Goal: Ask a question

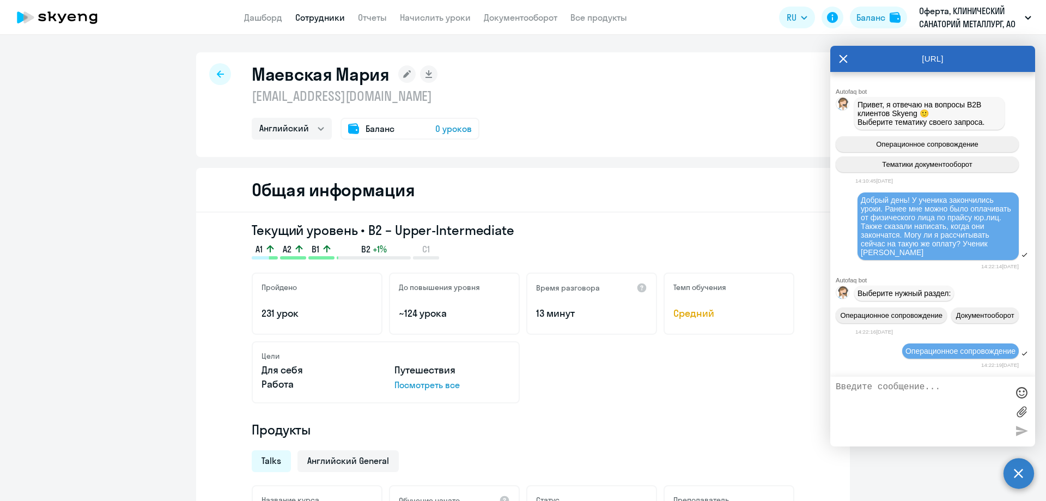
select select "english"
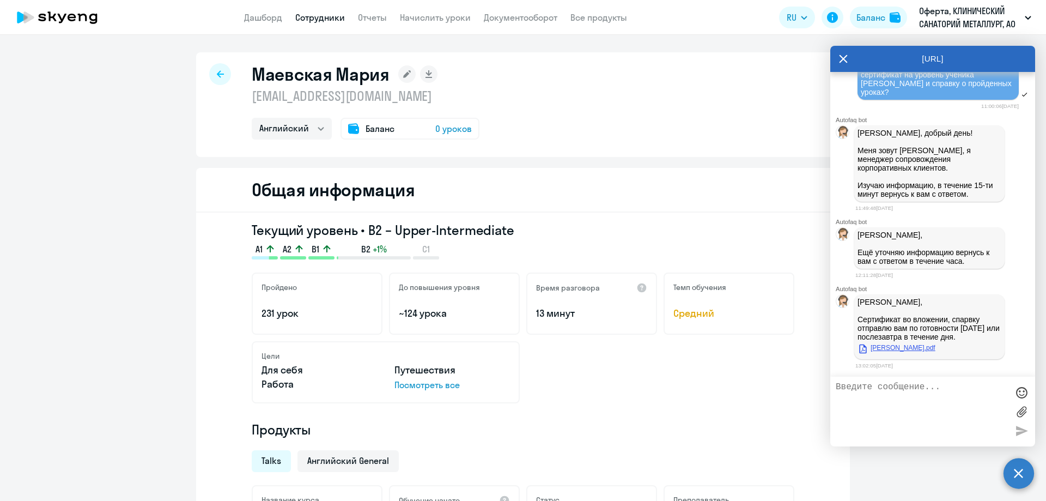
click at [900, 347] on link "[PERSON_NAME].pdf" at bounding box center [897, 347] width 78 height 13
click at [838, 384] on textarea at bounding box center [922, 411] width 172 height 59
click at [921, 408] on textarea "Подскажите, а почему элементари, если в личном кабинете написано, что текущий у…" at bounding box center [922, 411] width 172 height 59
click at [924, 422] on textarea "Подскажите, а почему элементари, если в личном кабинете написано, что текущий у…" at bounding box center [922, 411] width 172 height 59
type textarea "Подскажите, а почему элементари, если в личном кабинете написано, что текущий у…"
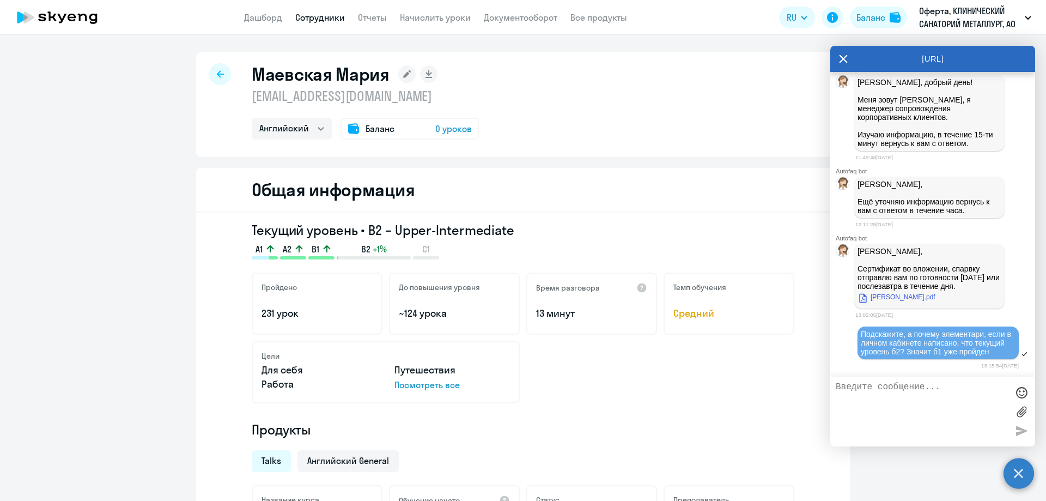
scroll to position [2531, 0]
click at [648, 396] on div "Цели Для себя Путешествия Работа Посмотреть все" at bounding box center [523, 372] width 543 height 62
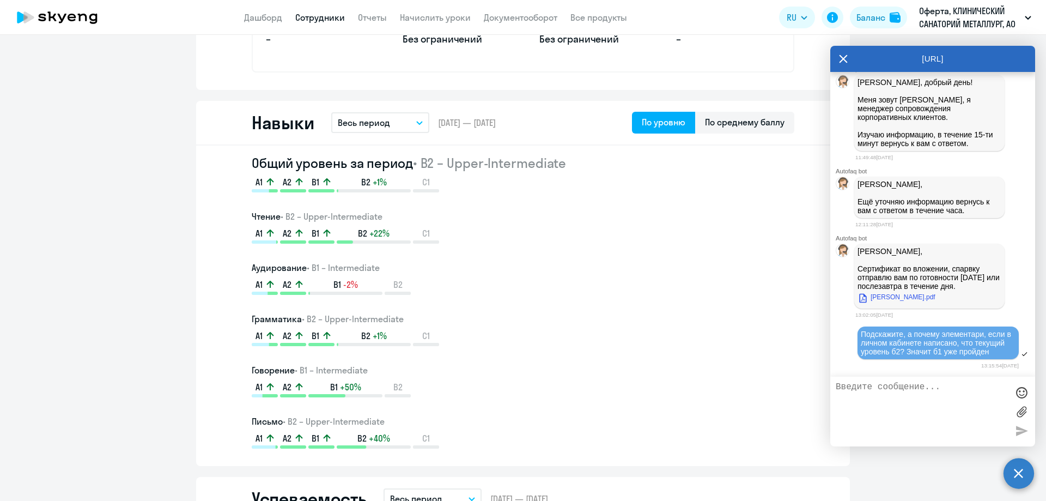
scroll to position [545, 0]
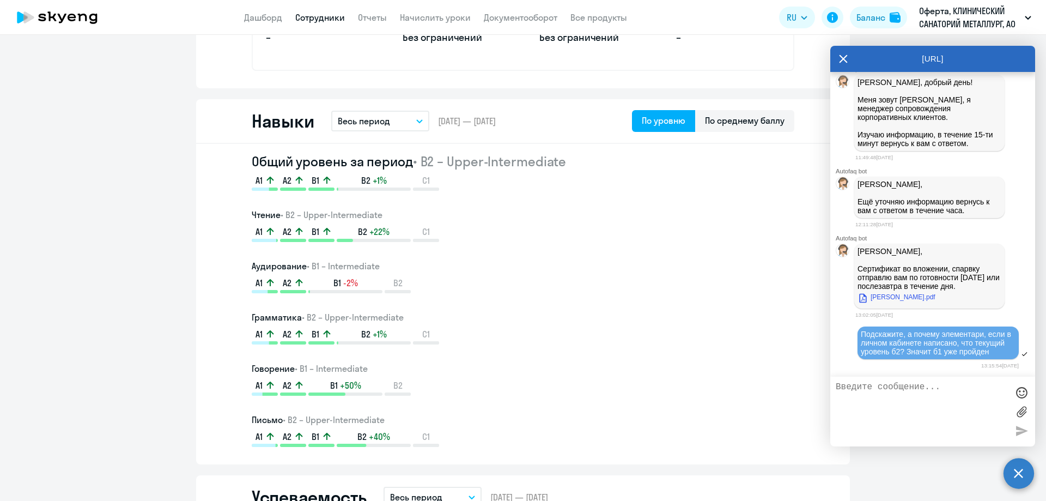
click at [944, 335] on span "Подскажите, а почему элементари, если в личном кабинете написано, что текущий у…" at bounding box center [937, 343] width 153 height 26
click at [1022, 414] on label at bounding box center [1021, 411] width 16 height 16
click at [0, 0] on input "file" at bounding box center [0, 0] width 0 height 0
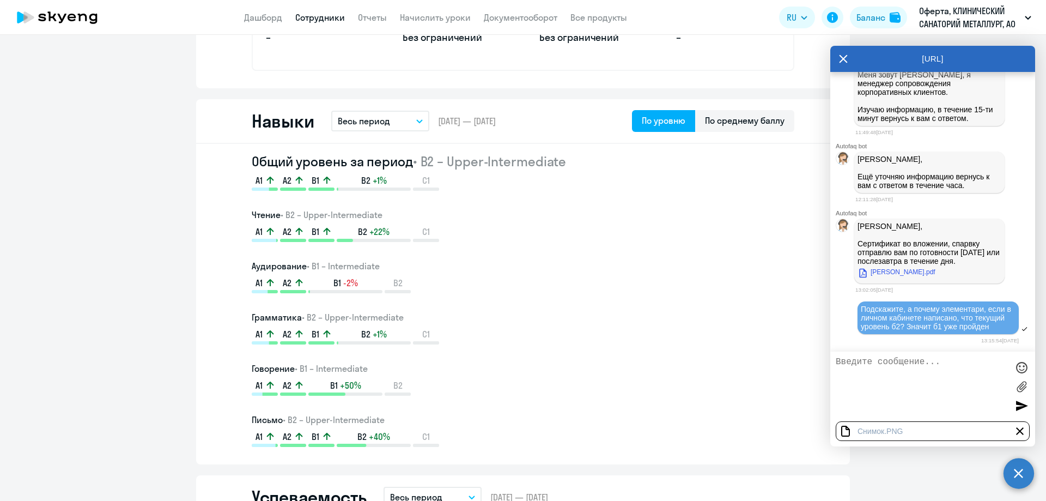
click at [1018, 408] on div at bounding box center [1021, 405] width 16 height 16
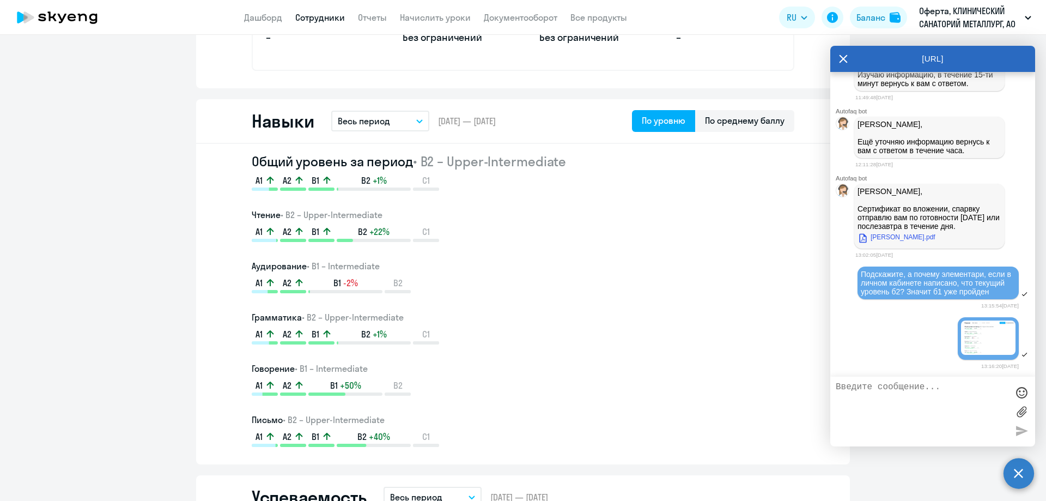
scroll to position [2591, 0]
click at [847, 58] on icon at bounding box center [843, 59] width 9 height 26
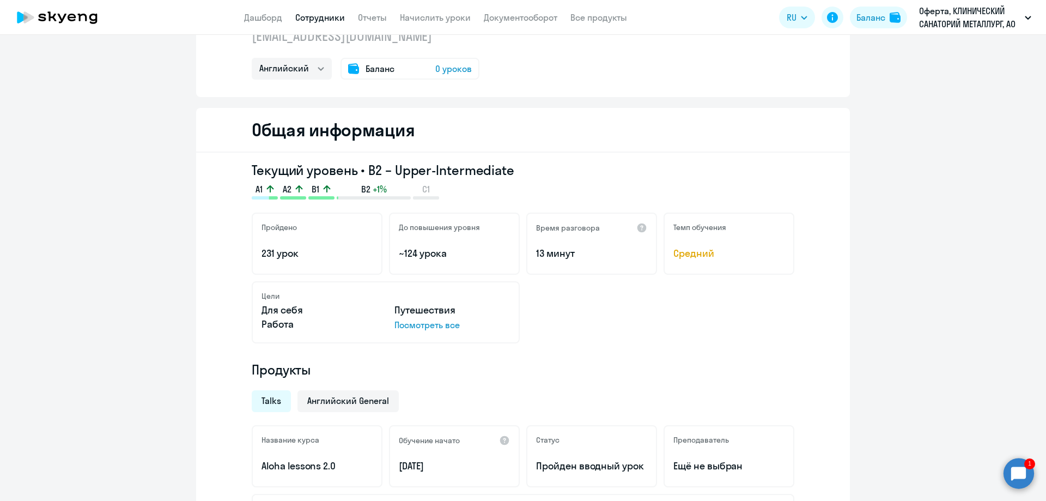
scroll to position [0, 0]
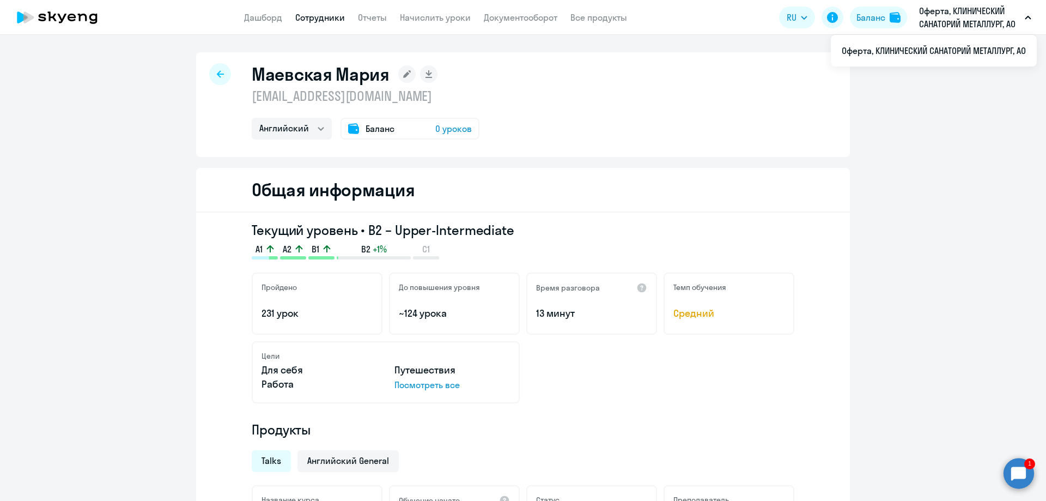
click at [1023, 470] on circle at bounding box center [1019, 473] width 31 height 31
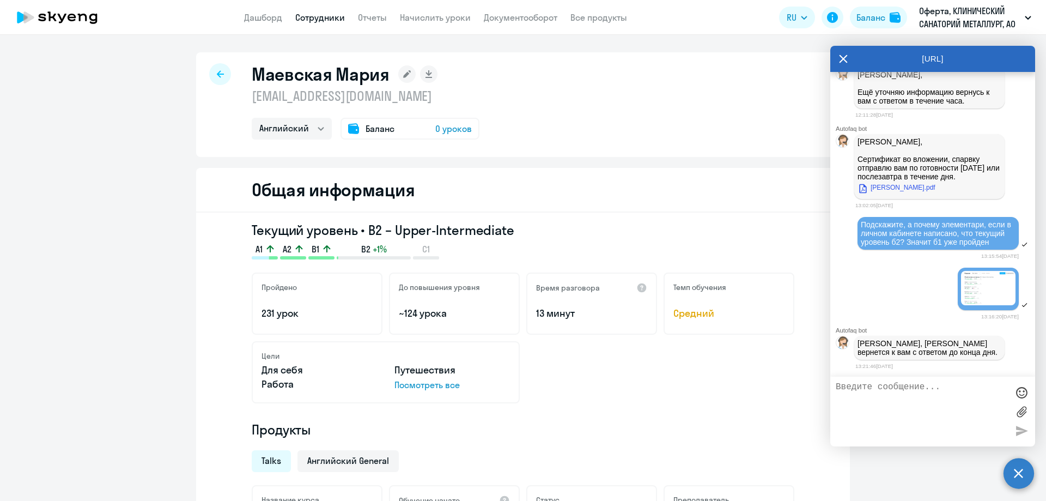
scroll to position [2641, 0]
click at [894, 305] on div at bounding box center [932, 288] width 205 height 45
click at [675, 110] on div "[PERSON_NAME] [EMAIL_ADDRESS][DOMAIN_NAME] Английский Баланс 0 уроков" at bounding box center [523, 104] width 654 height 105
